Goal: Use online tool/utility: Utilize a website feature to perform a specific function

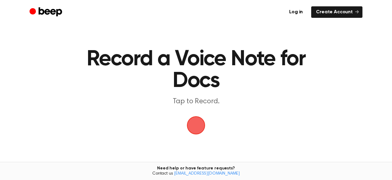
click at [203, 125] on span "button" at bounding box center [196, 125] width 20 height 20
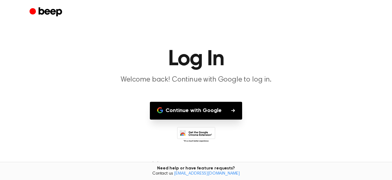
click at [217, 116] on button "Continue with Google" at bounding box center [196, 111] width 92 height 18
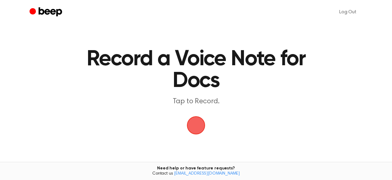
click at [196, 127] on span "button" at bounding box center [195, 125] width 29 height 29
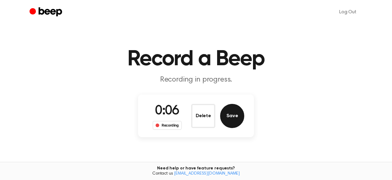
click at [232, 118] on button "Save" at bounding box center [232, 116] width 24 height 24
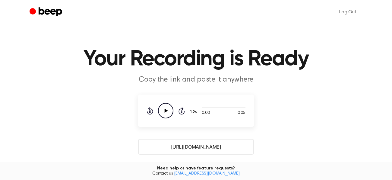
click at [170, 112] on icon "Play Audio" at bounding box center [165, 110] width 15 height 15
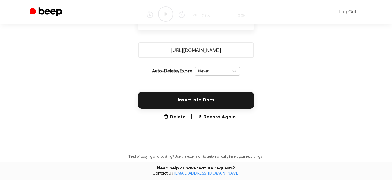
scroll to position [97, 0]
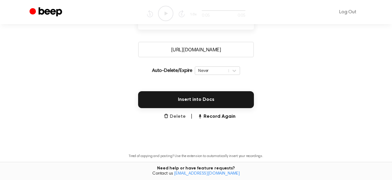
click at [182, 117] on button "Delete" at bounding box center [175, 116] width 22 height 7
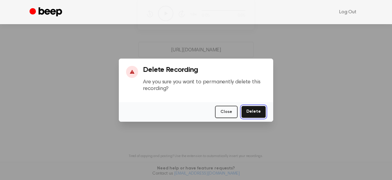
click at [253, 113] on button "Delete" at bounding box center [253, 111] width 25 height 12
